Goal: Information Seeking & Learning: Learn about a topic

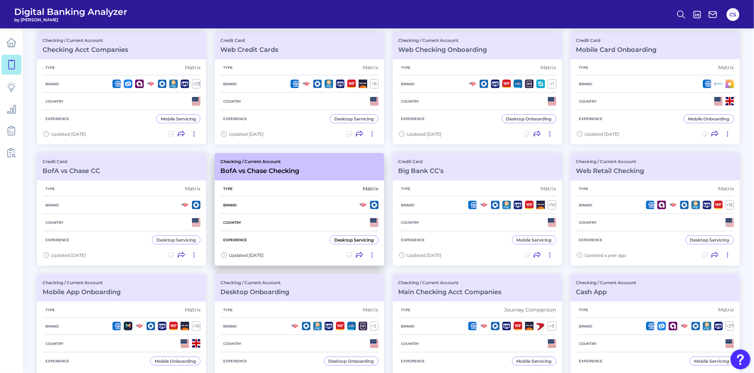
scroll to position [118, 0]
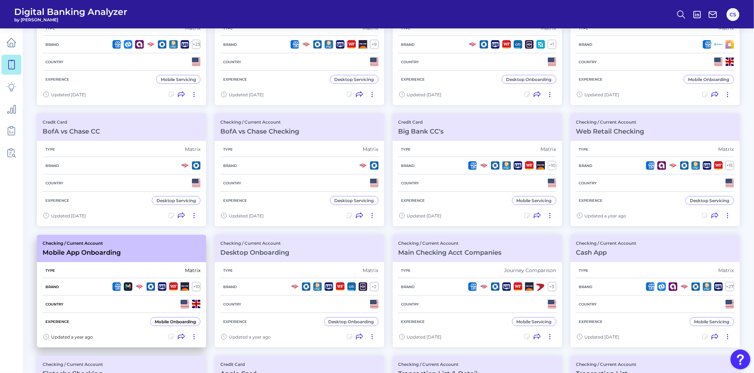
click at [95, 271] on div "Type Matrix" at bounding box center [122, 270] width 158 height 15
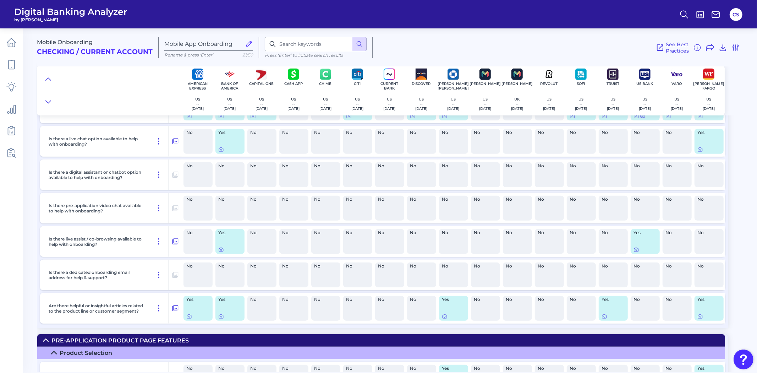
scroll to position [315, 0]
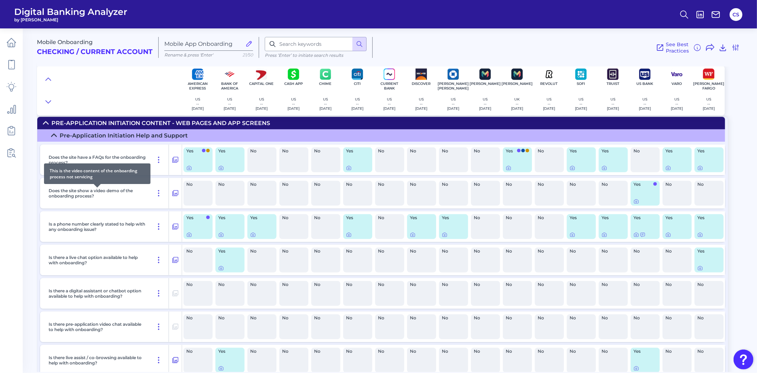
click at [140, 198] on p "Does the site show a video demo of the onboarding process?" at bounding box center [97, 193] width 97 height 11
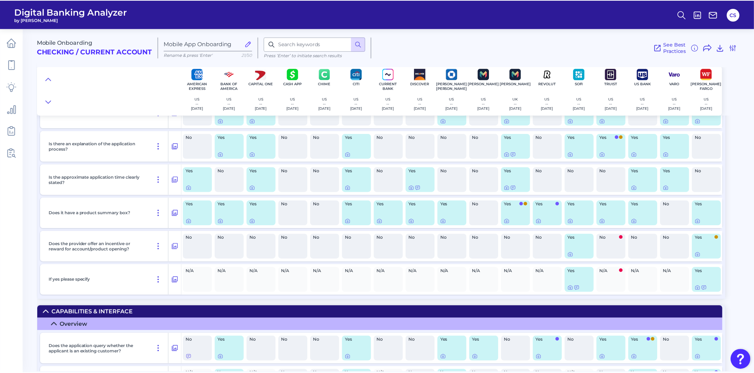
scroll to position [1183, 0]
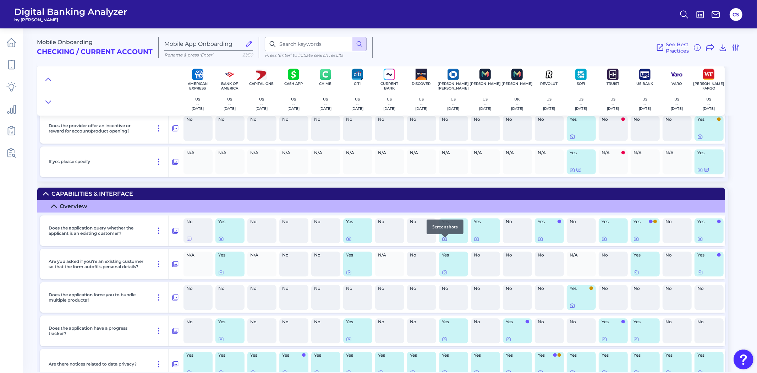
click at [445, 241] on icon at bounding box center [445, 239] width 6 height 6
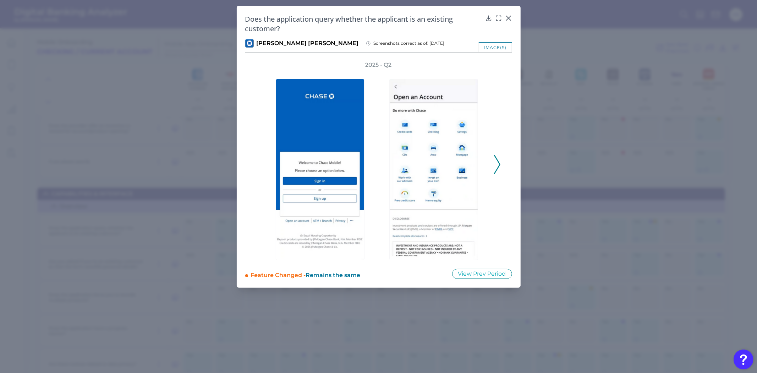
click at [495, 167] on icon at bounding box center [497, 164] width 6 height 19
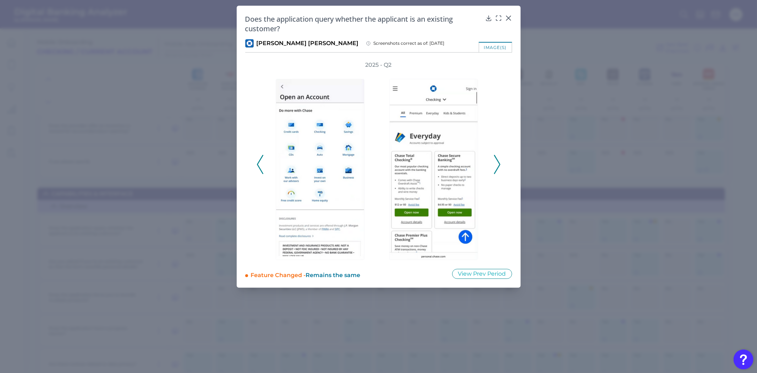
click at [495, 167] on icon at bounding box center [497, 164] width 6 height 19
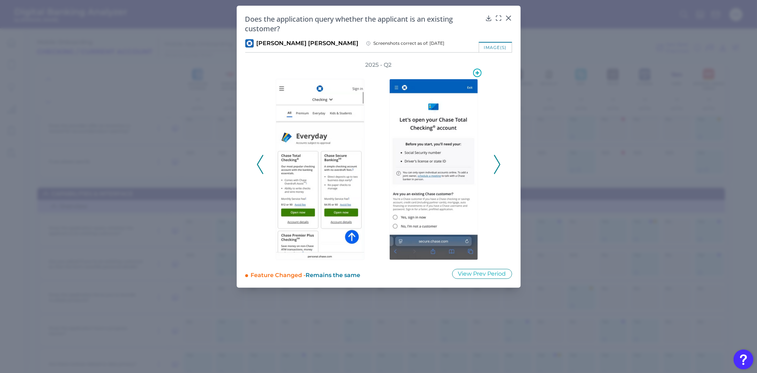
drag, startPoint x: 419, startPoint y: 155, endPoint x: 420, endPoint y: 161, distance: 5.4
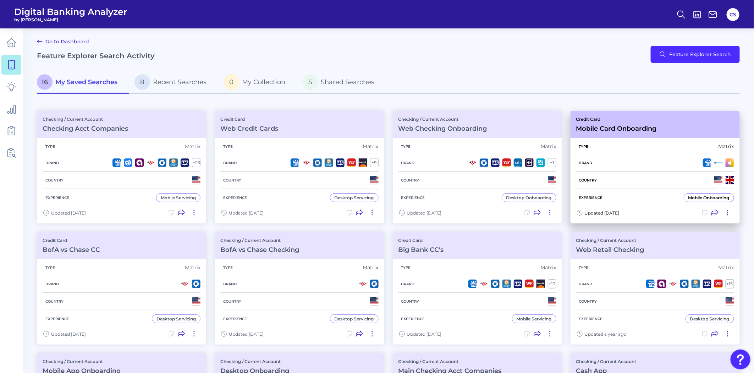
click at [622, 146] on div "Type Matrix" at bounding box center [655, 146] width 158 height 15
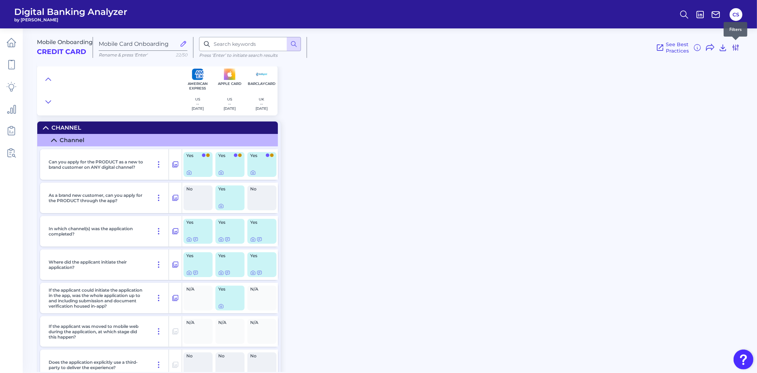
click at [737, 46] on icon at bounding box center [735, 47] width 9 height 9
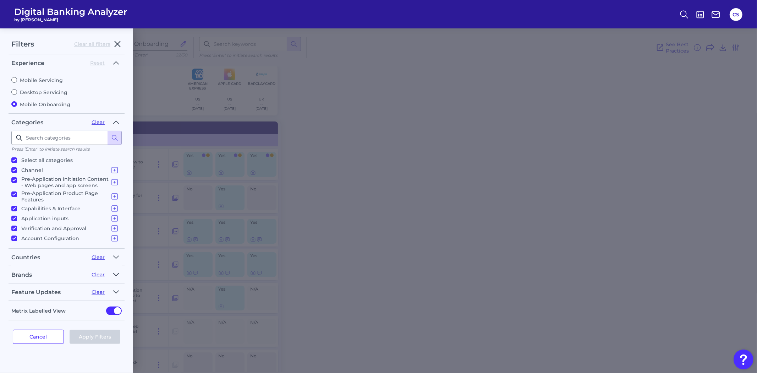
click at [117, 270] on icon "button" at bounding box center [116, 274] width 6 height 9
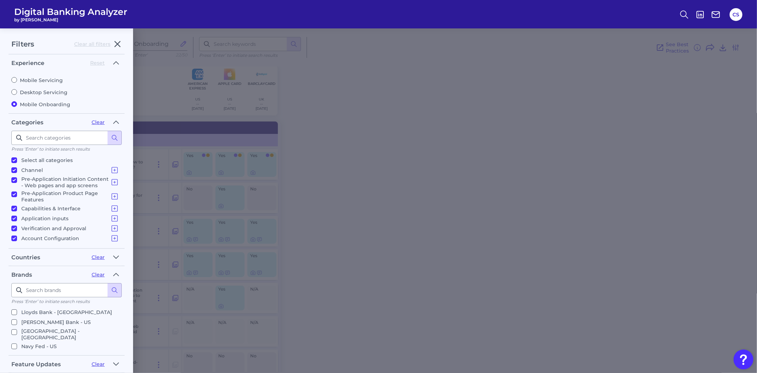
scroll to position [157, 0]
click at [34, 323] on p "[PERSON_NAME] [PERSON_NAME] - [GEOGRAPHIC_DATA]" at bounding box center [70, 329] width 98 height 13
click at [17, 324] on input "[PERSON_NAME] [PERSON_NAME] - [GEOGRAPHIC_DATA]" at bounding box center [14, 327] width 6 height 6
checkbox input "true"
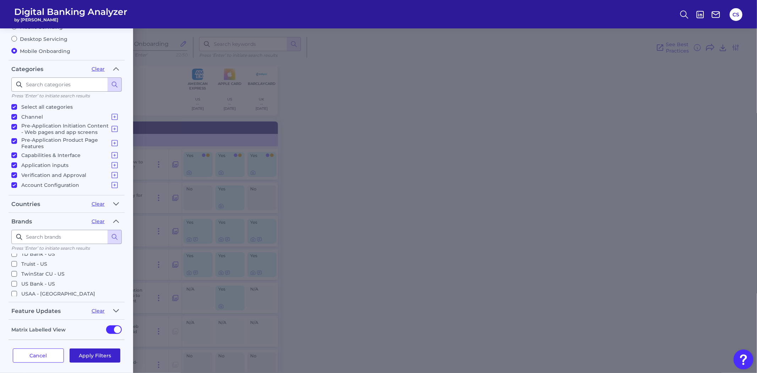
click at [84, 354] on button "Apply Filters" at bounding box center [95, 355] width 51 height 14
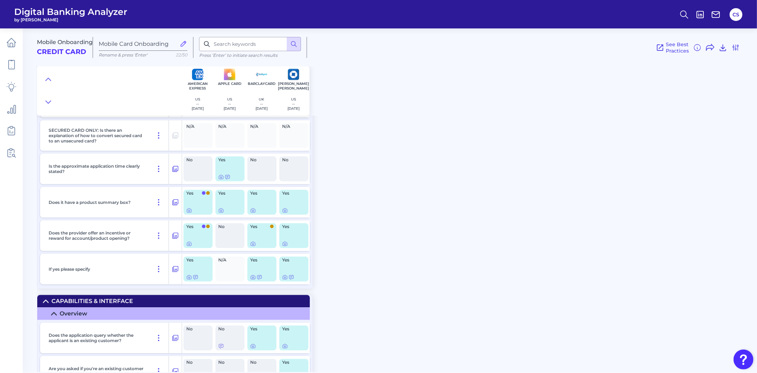
scroll to position [1380, 0]
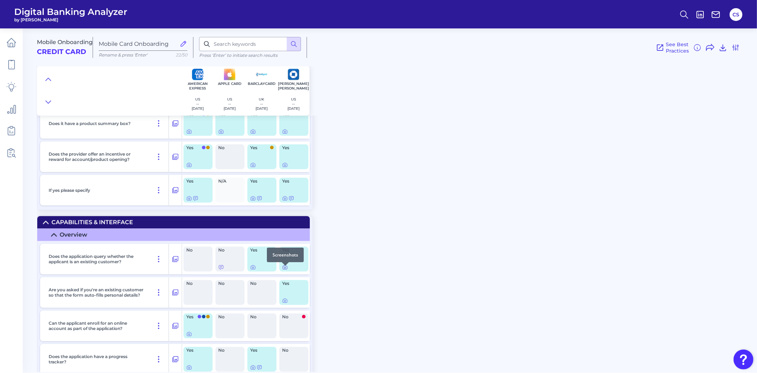
click at [287, 269] on icon at bounding box center [285, 267] width 4 height 4
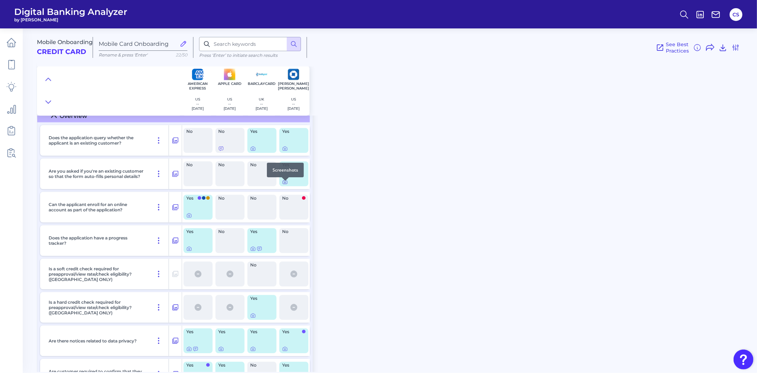
click at [286, 185] on icon at bounding box center [285, 182] width 6 height 6
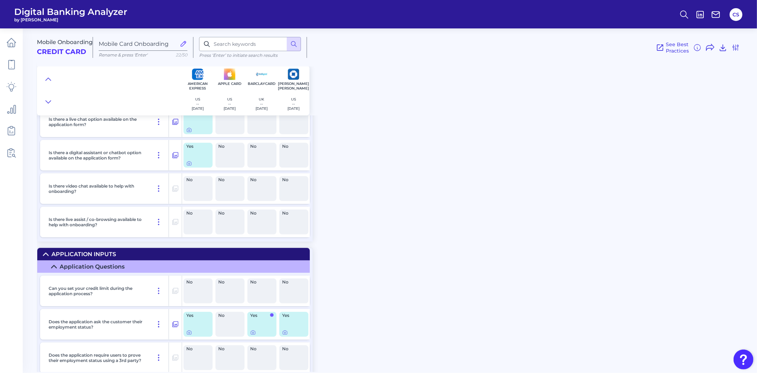
scroll to position [2524, 0]
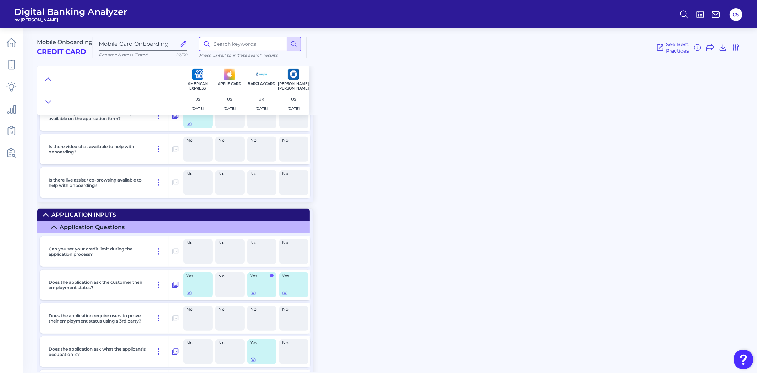
click at [248, 44] on input at bounding box center [250, 44] width 102 height 14
type input "O"
type input "v"
type input "o"
type input "r"
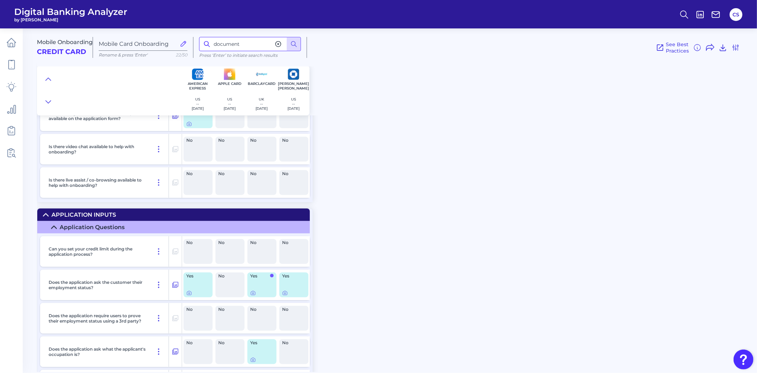
type input "document"
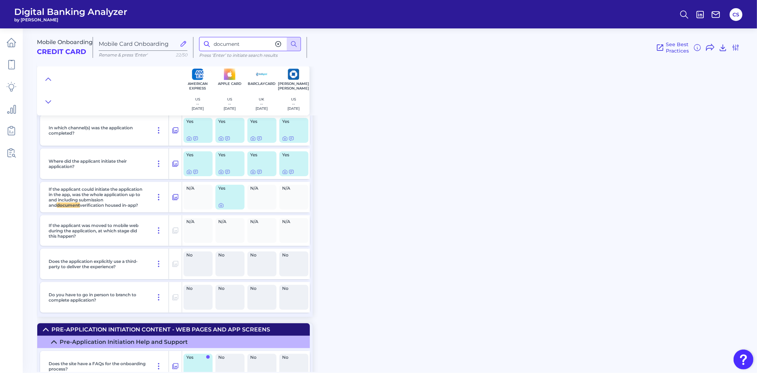
scroll to position [22, 0]
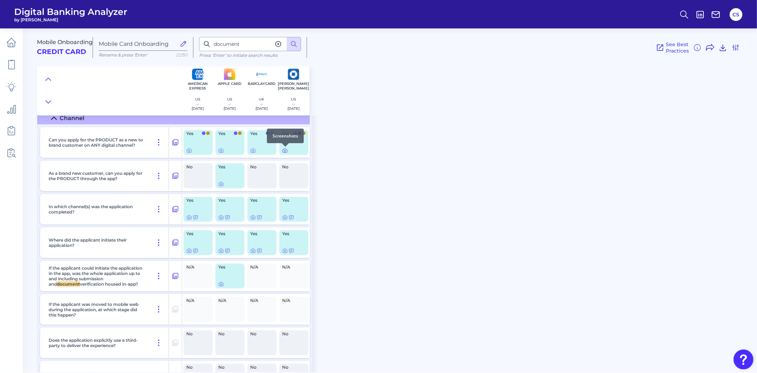
click at [285, 153] on icon at bounding box center [285, 151] width 4 height 4
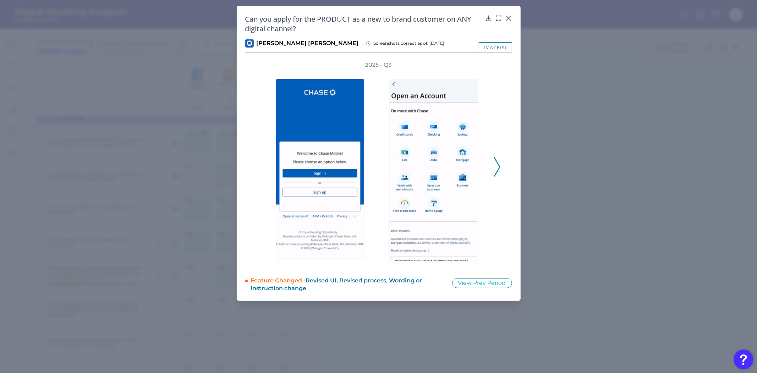
click at [500, 162] on div "2025 - Q3" at bounding box center [378, 163] width 267 height 204
click at [496, 163] on icon at bounding box center [497, 166] width 6 height 19
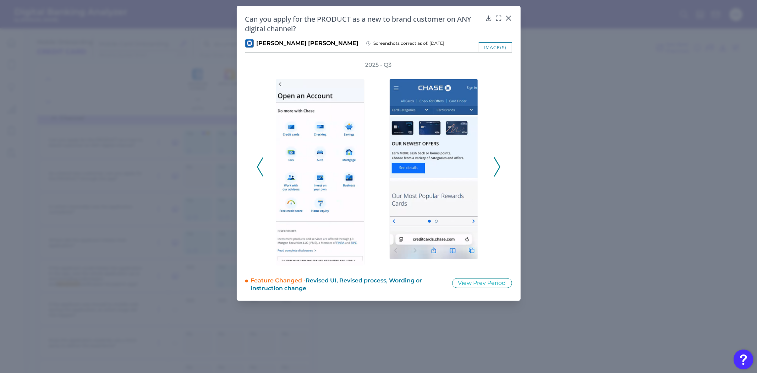
click at [495, 162] on icon at bounding box center [497, 166] width 6 height 19
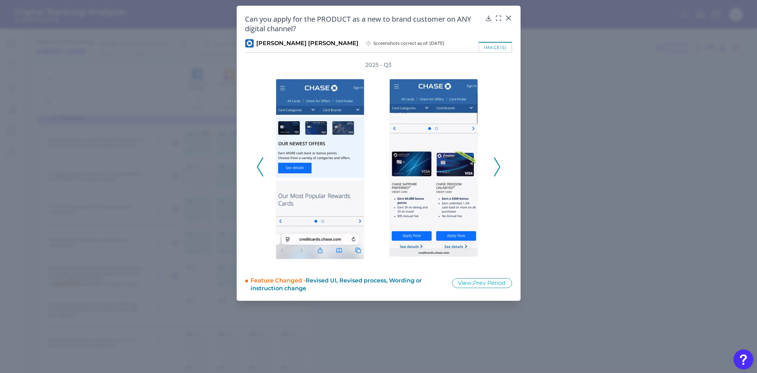
click at [495, 162] on icon at bounding box center [497, 166] width 6 height 19
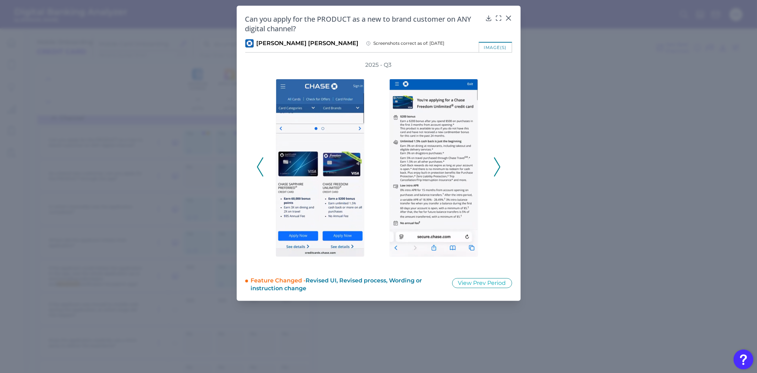
click at [495, 162] on icon at bounding box center [497, 166] width 6 height 19
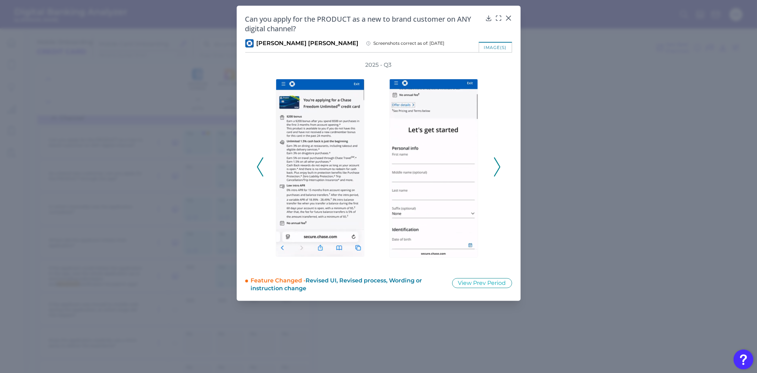
click at [495, 162] on icon at bounding box center [497, 166] width 6 height 19
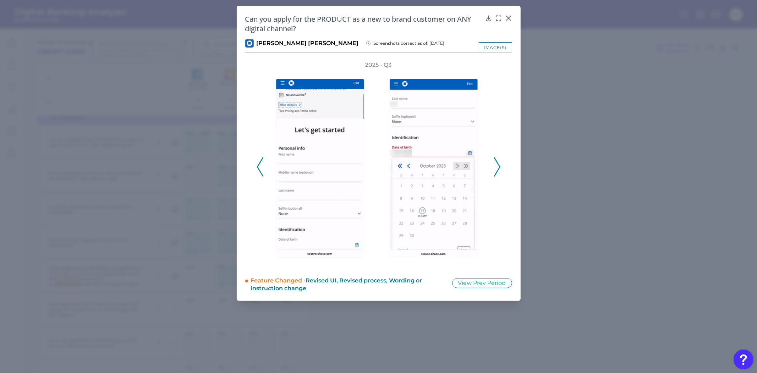
click at [495, 162] on icon at bounding box center [497, 166] width 6 height 19
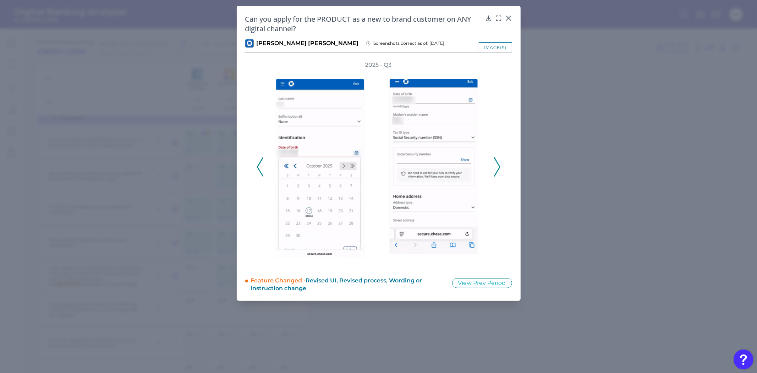
click at [503, 170] on div "2025 - Q3" at bounding box center [378, 163] width 267 height 204
click at [498, 167] on icon at bounding box center [497, 166] width 6 height 19
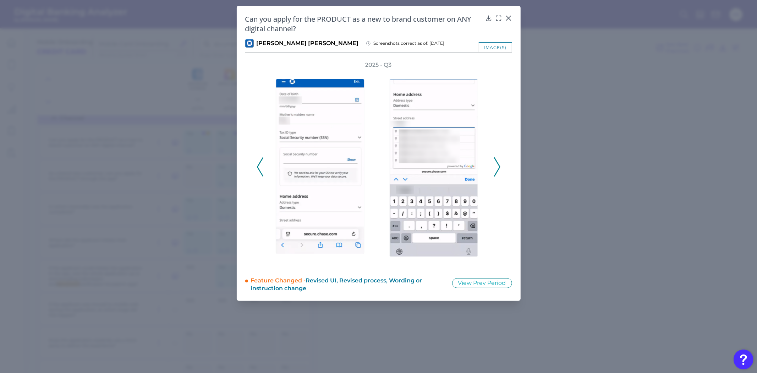
click at [263, 162] on div "2025 - Q3" at bounding box center [379, 163] width 244 height 204
click at [254, 162] on div "2025 - Q3" at bounding box center [378, 163] width 267 height 204
click at [254, 169] on div "2025 - Q3" at bounding box center [378, 163] width 267 height 204
click at [259, 171] on icon at bounding box center [260, 166] width 6 height 19
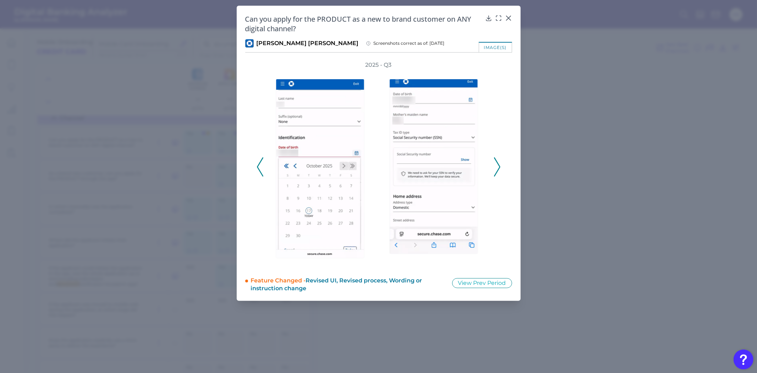
click at [259, 171] on icon at bounding box center [260, 166] width 6 height 19
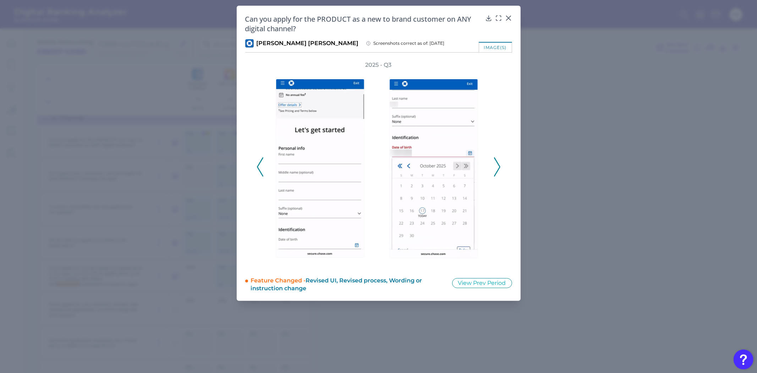
click at [259, 171] on icon at bounding box center [260, 166] width 6 height 19
